Goal: Obtain resource: Obtain resource

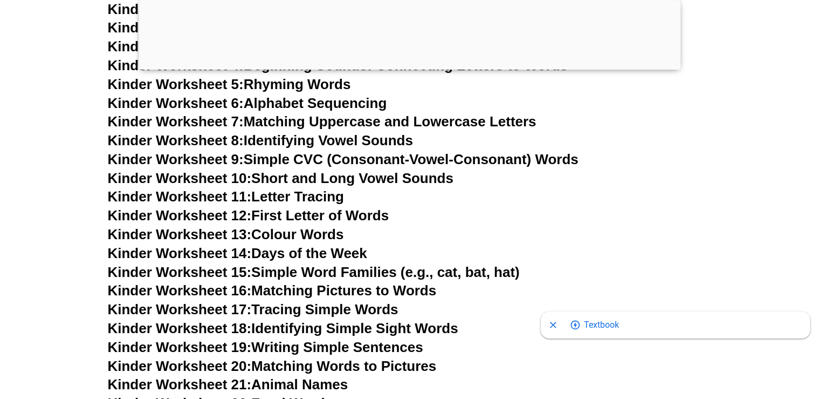
scroll to position [390, 0]
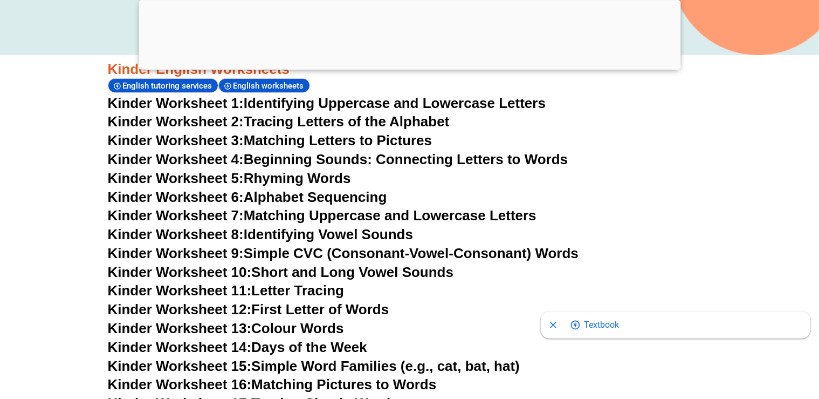
click at [415, 67] on div at bounding box center [410, 67] width 542 height 0
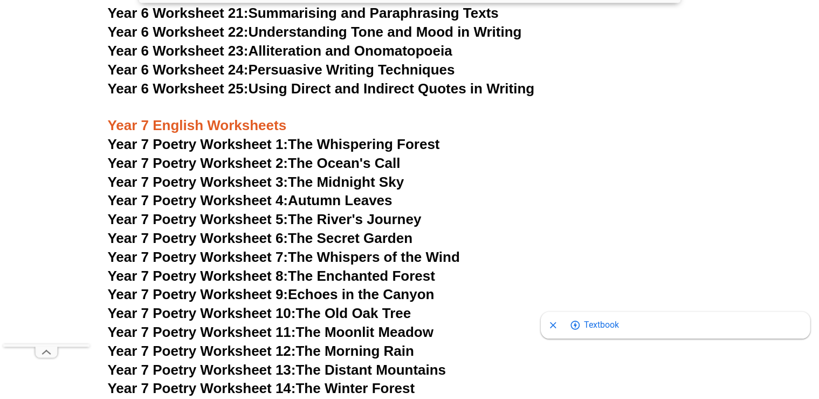
scroll to position [6530, 0]
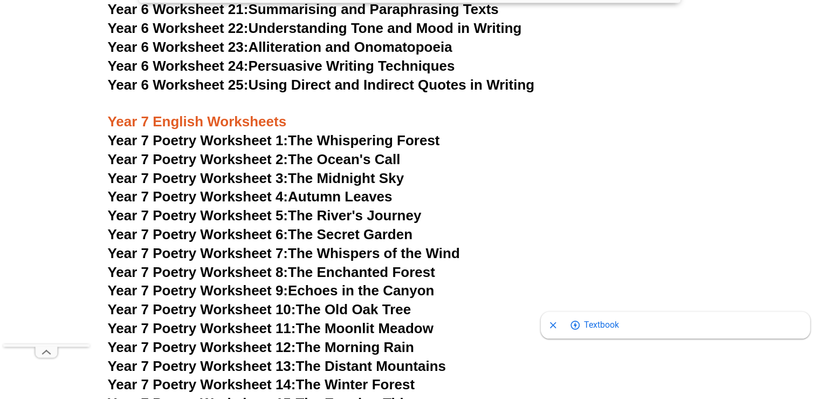
click at [383, 226] on link "Year 7 Poetry Worksheet 6: The Secret Garden" at bounding box center [260, 234] width 305 height 16
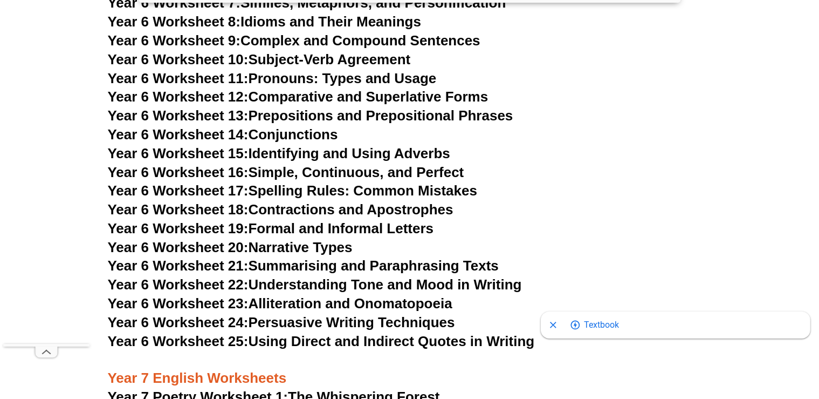
scroll to position [6245, 0]
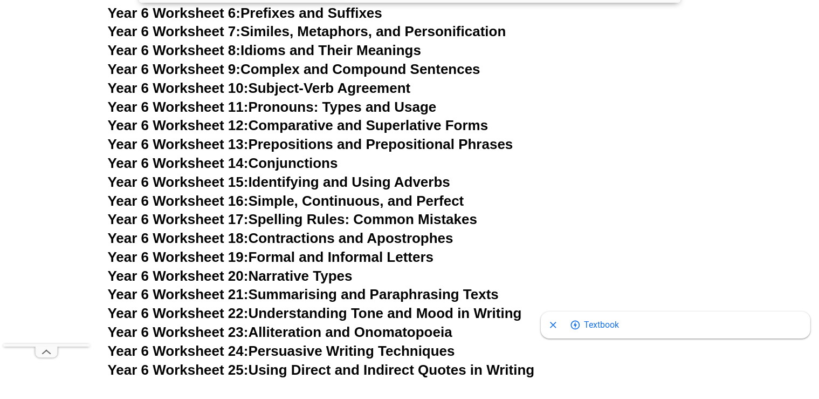
click at [381, 193] on link "Year 6 Worksheet 16: Simple, Continuous, and Perfect" at bounding box center [286, 201] width 357 height 16
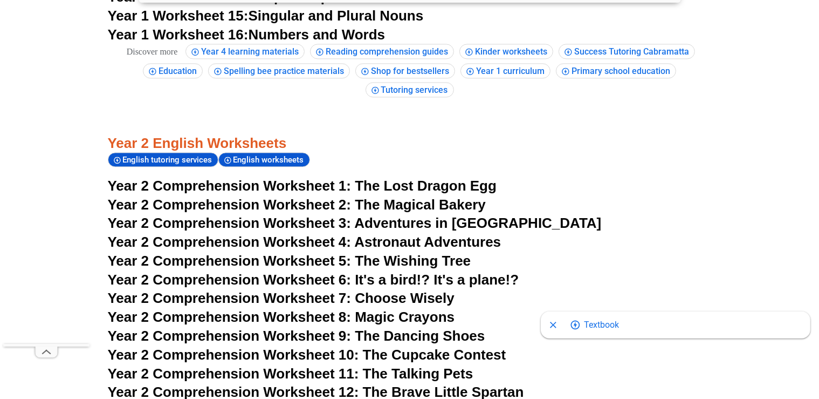
scroll to position [2343, 0]
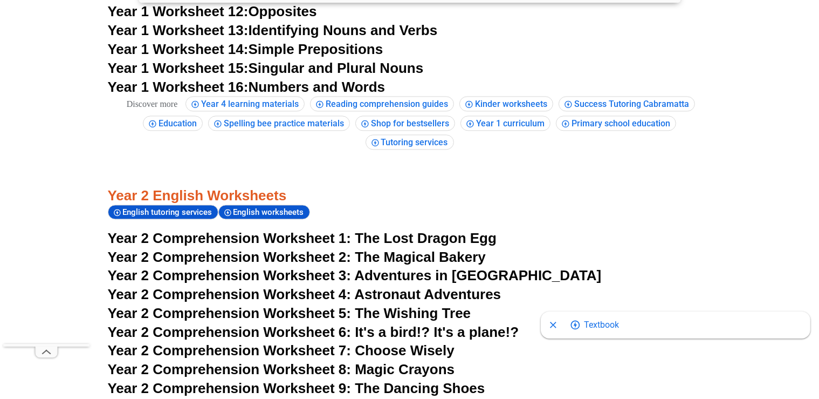
click at [254, 213] on span "English worksheets" at bounding box center [271, 212] width 74 height 10
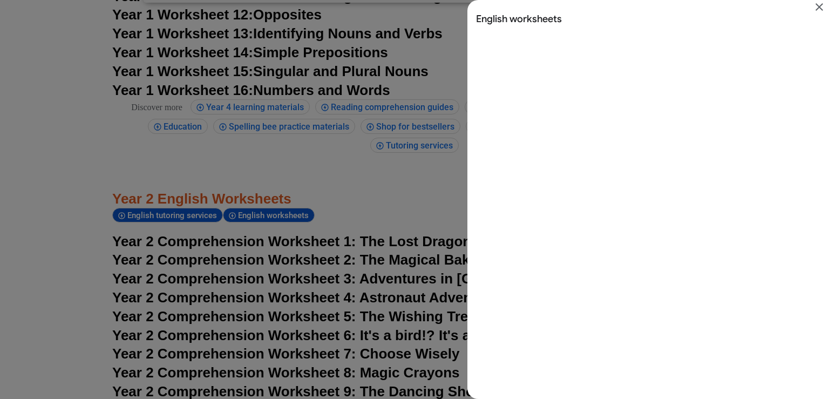
scroll to position [0, 0]
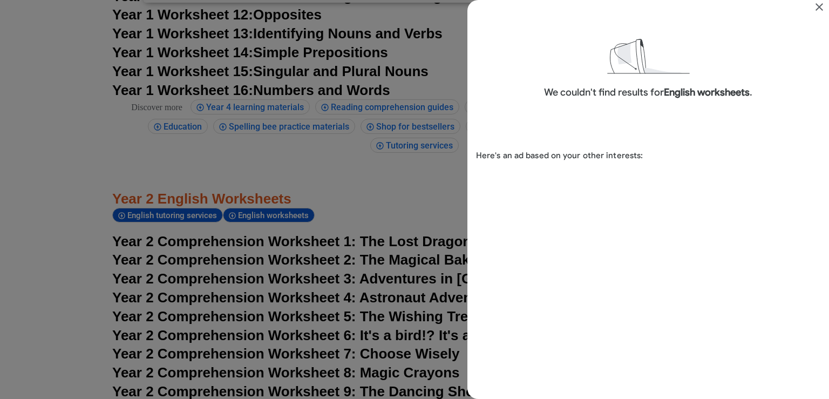
click at [738, 47] on div "We couldn't find results for English worksheets ." at bounding box center [647, 59] width 361 height 93
click at [441, 157] on div "Search results for English worksheets" at bounding box center [414, 199] width 829 height 399
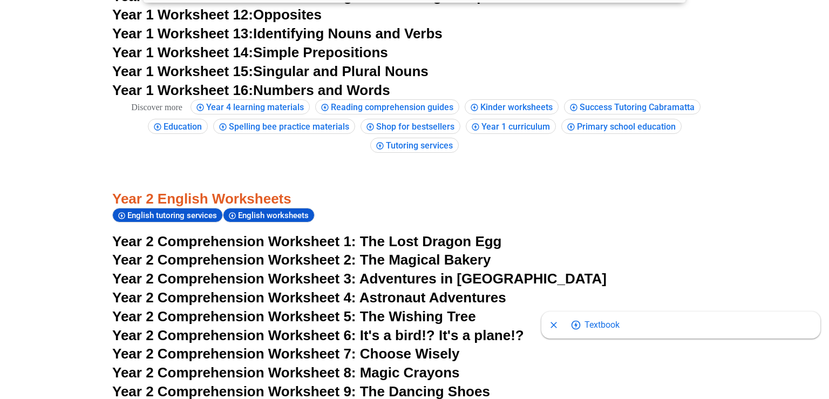
click at [441, 157] on h3 "Year 2 English Worksheets" at bounding box center [414, 180] width 604 height 54
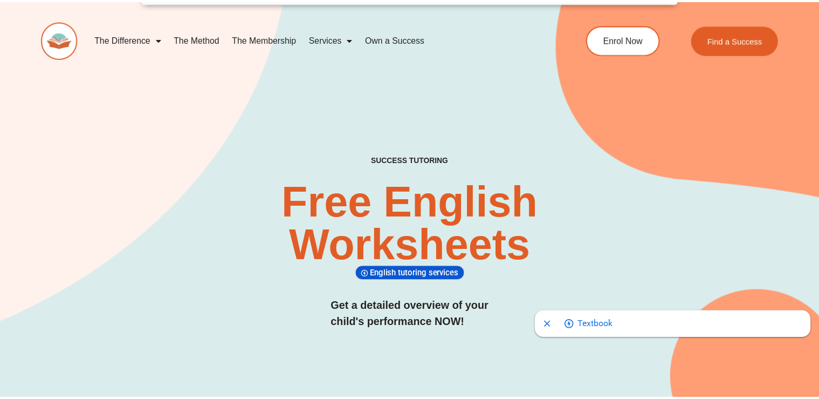
scroll to position [2343, 0]
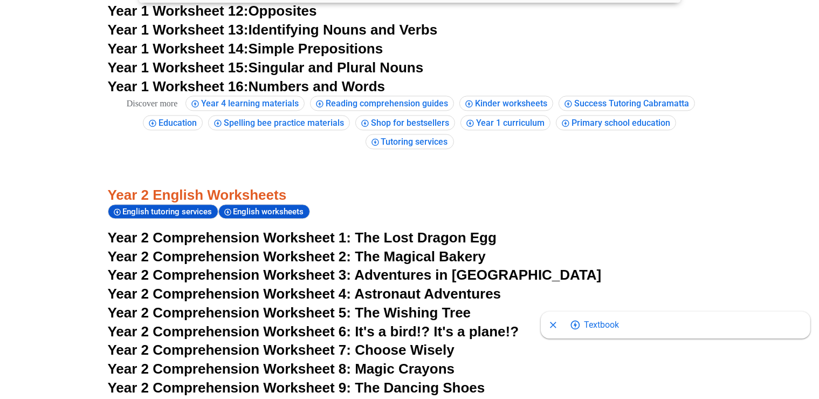
click at [552, 326] on icon "Close shopping anchor" at bounding box center [554, 325] width 6 height 6
click at [178, 210] on span "English tutoring services" at bounding box center [169, 212] width 93 height 10
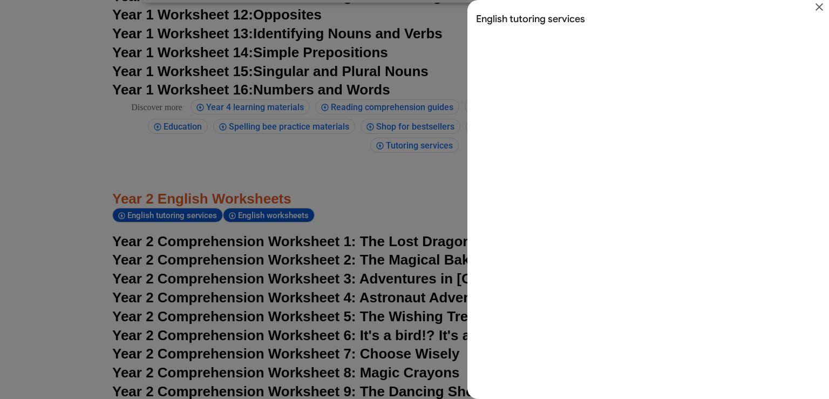
scroll to position [0, 0]
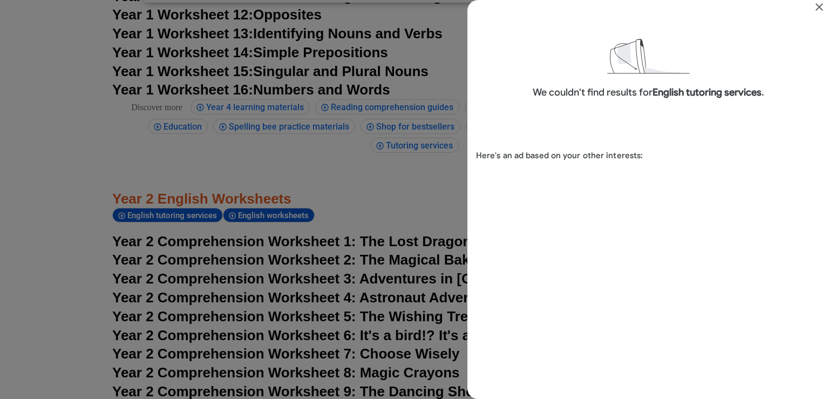
click at [819, 6] on icon "Close" at bounding box center [819, 7] width 8 height 8
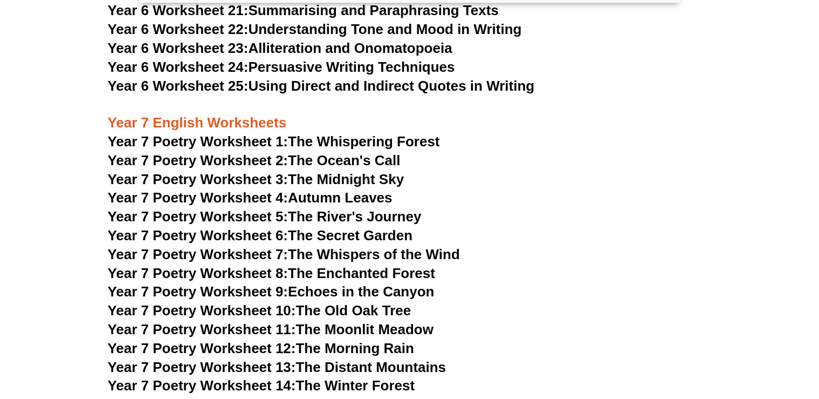
scroll to position [6530, 0]
